Goal: Task Accomplishment & Management: Manage account settings

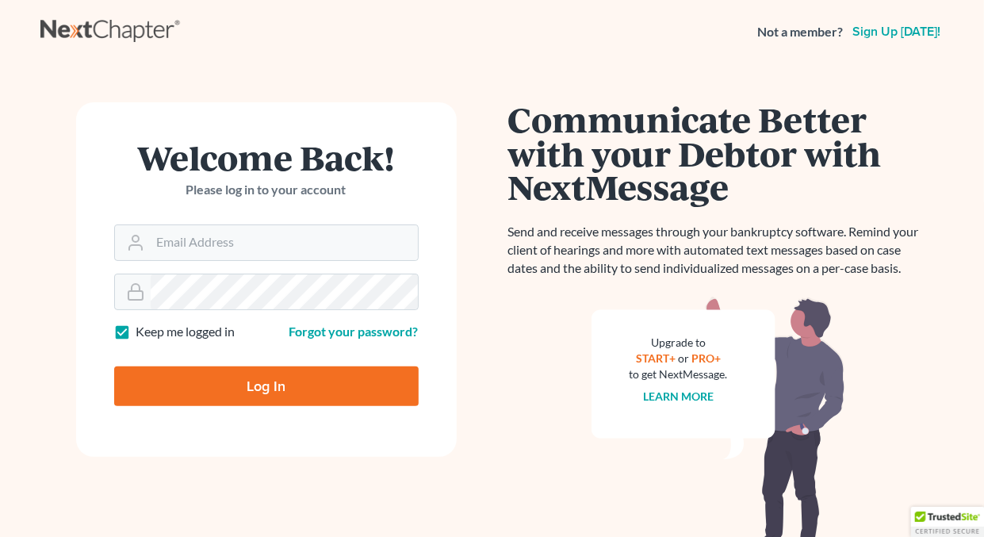
click at [136, 332] on label "Keep me logged in" at bounding box center [185, 332] width 99 height 18
click at [143, 332] on input "Keep me logged in" at bounding box center [148, 328] width 10 height 10
checkbox input "false"
drag, startPoint x: 207, startPoint y: 239, endPoint x: 211, endPoint y: 251, distance: 12.5
click at [207, 239] on input "Email Address" at bounding box center [284, 242] width 267 height 35
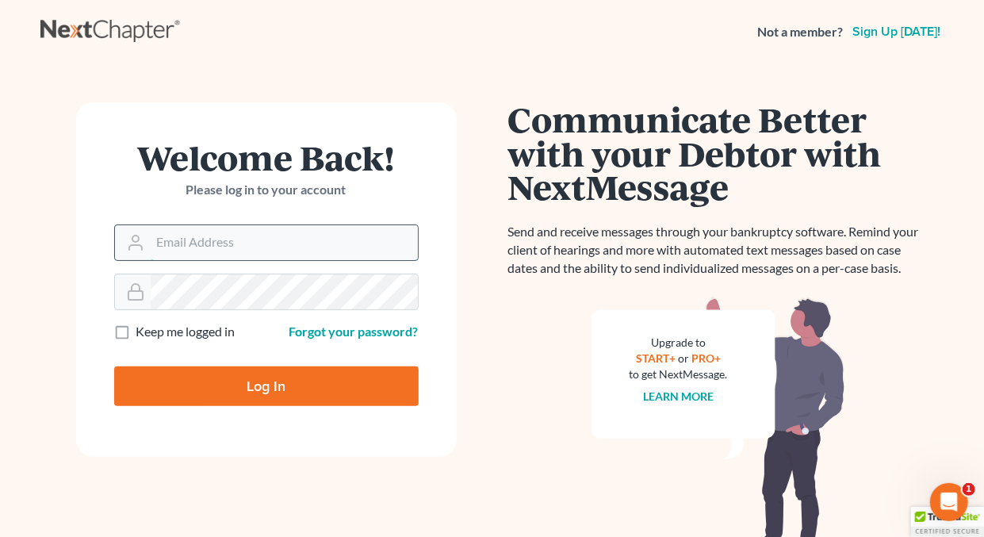
type input "[EMAIL_ADDRESS][DOMAIN_NAME]"
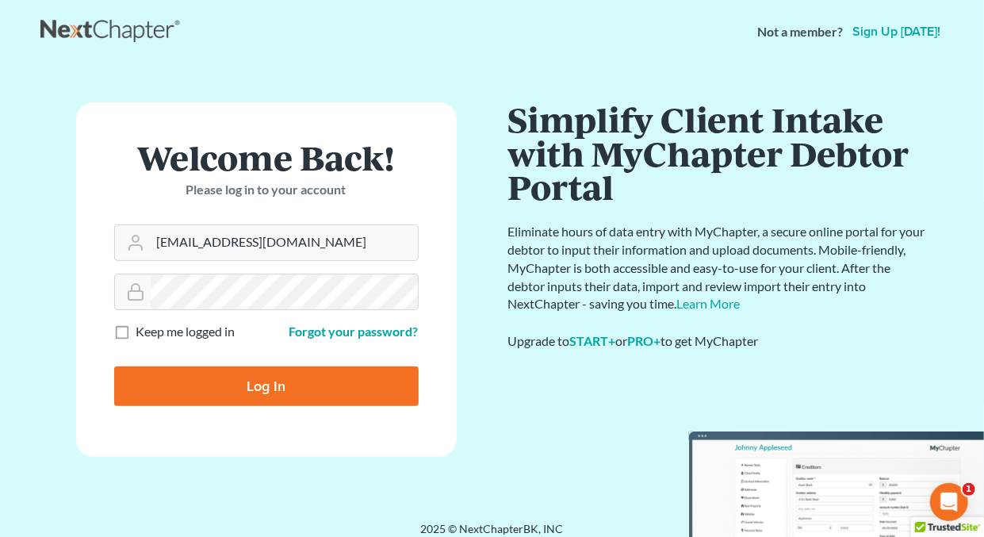
click at [255, 384] on input "Log In" at bounding box center [266, 386] width 304 height 40
type input "Thinking..."
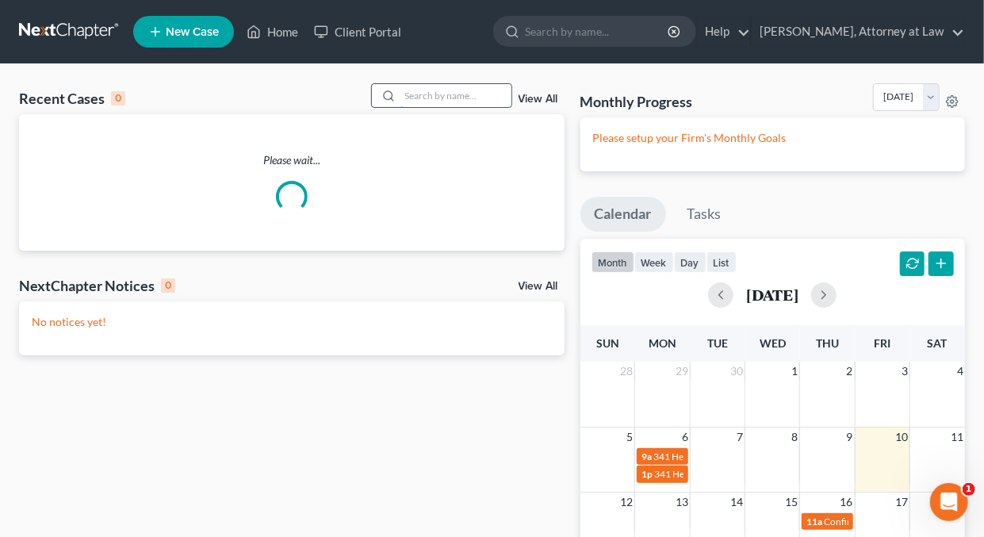
click at [417, 96] on input "search" at bounding box center [455, 95] width 111 height 23
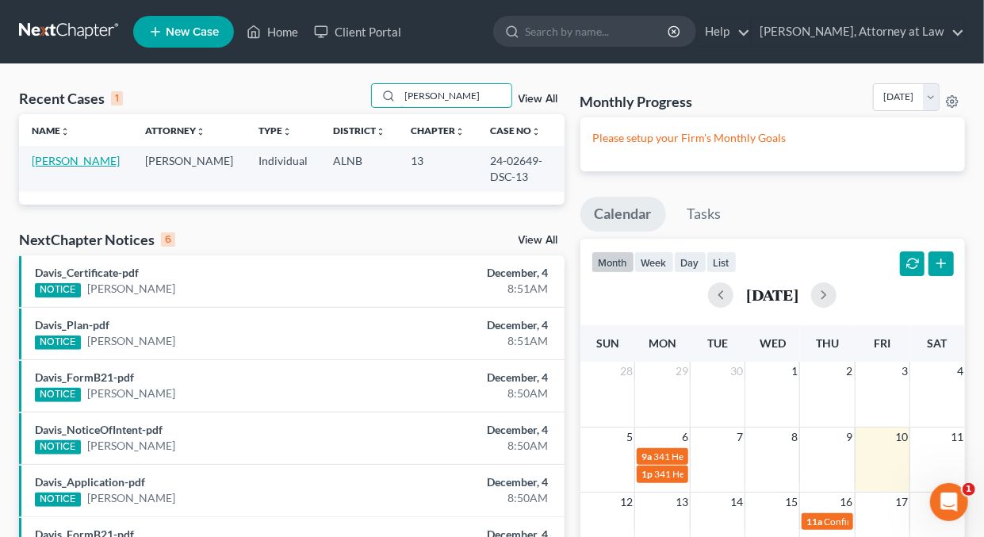
type input "[PERSON_NAME]"
click at [58, 159] on link "[PERSON_NAME]" at bounding box center [76, 160] width 88 height 13
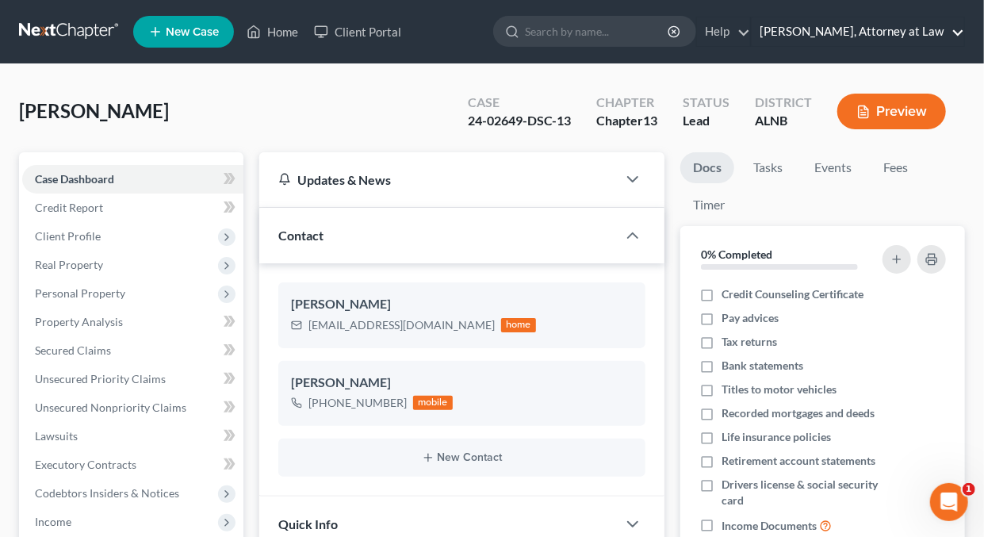
click at [958, 30] on link "[PERSON_NAME], Attorney at Law" at bounding box center [858, 31] width 212 height 29
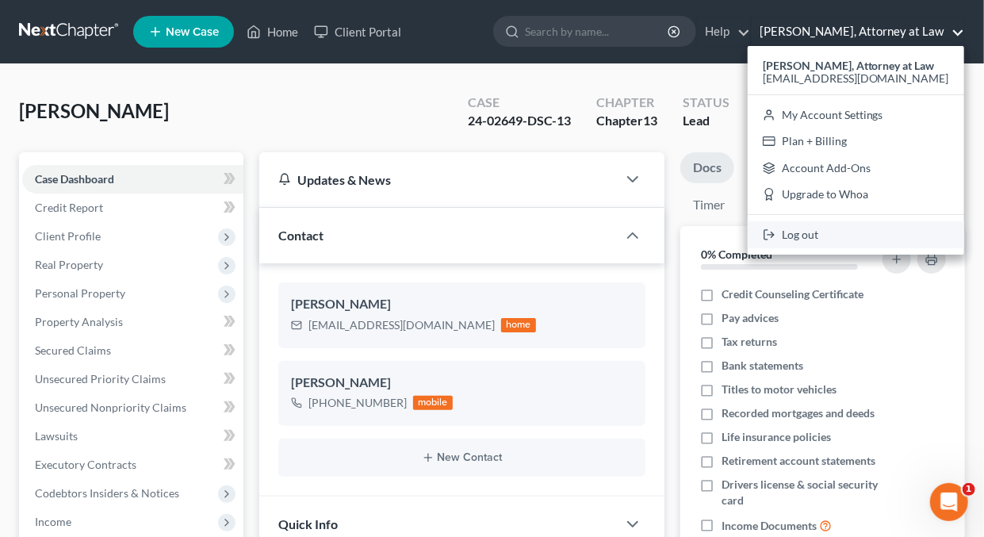
click at [815, 235] on link "Log out" at bounding box center [856, 234] width 216 height 27
